Goal: Task Accomplishment & Management: Manage account settings

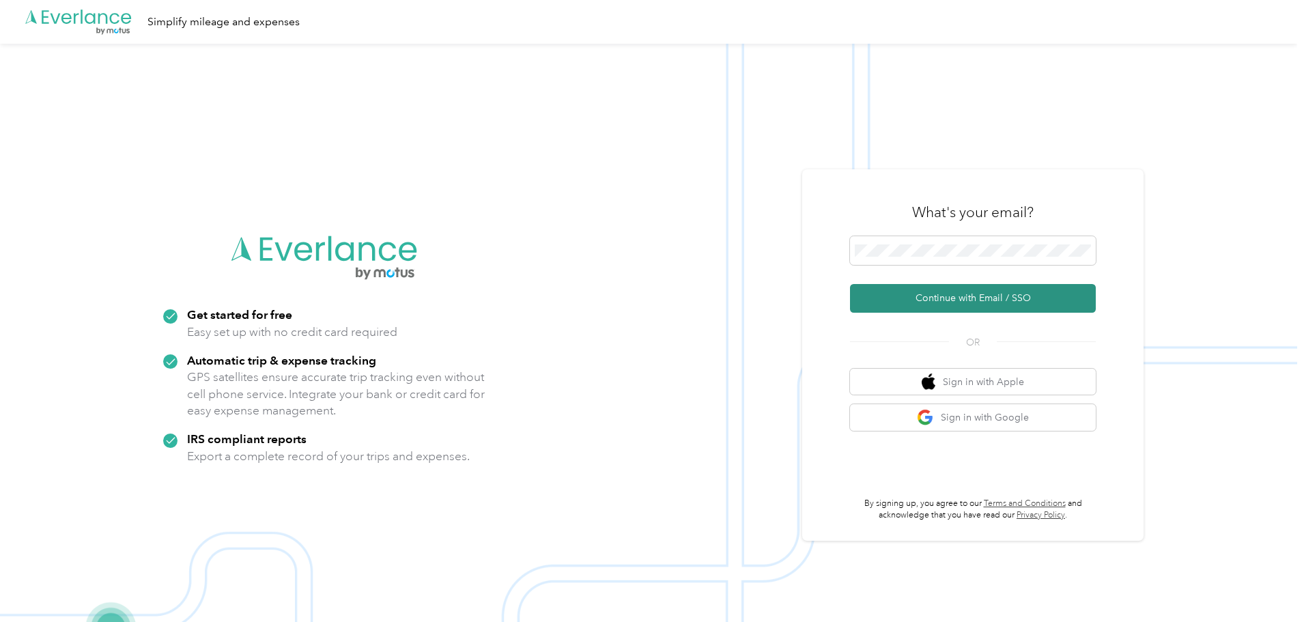
click at [877, 298] on button "Continue with Email / SSO" at bounding box center [973, 298] width 246 height 29
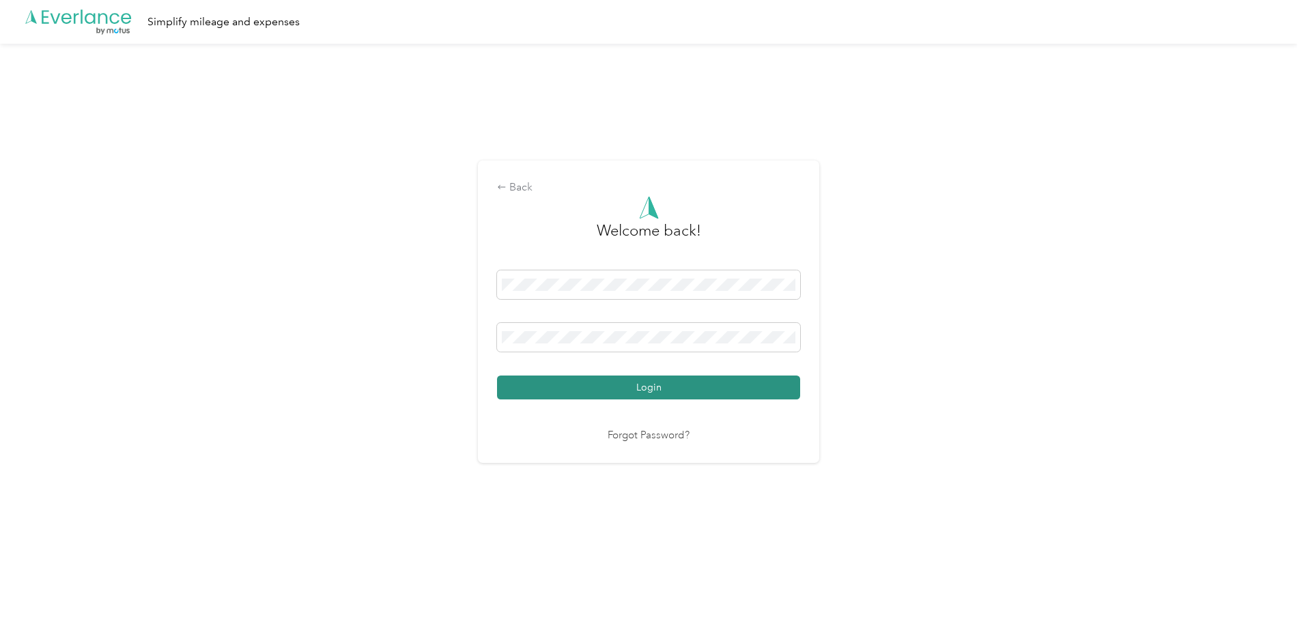
click at [672, 381] on button "Login" at bounding box center [648, 388] width 303 height 24
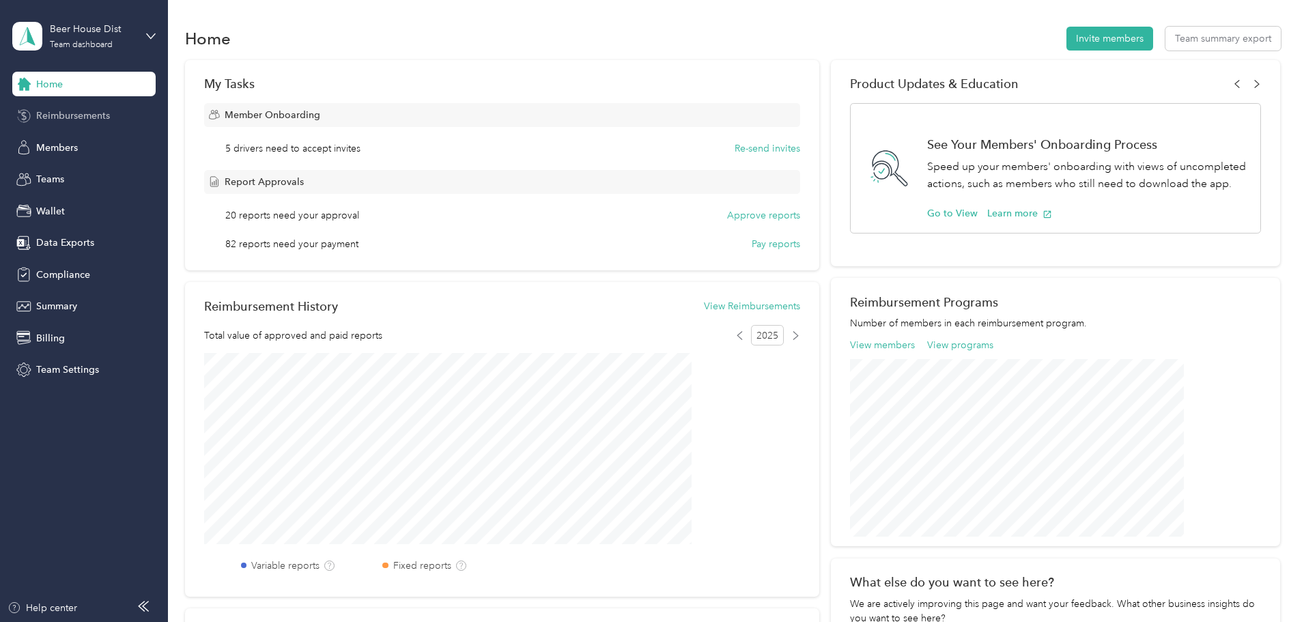
click at [98, 115] on span "Reimbursements" at bounding box center [73, 116] width 74 height 14
